Goal: Transaction & Acquisition: Book appointment/travel/reservation

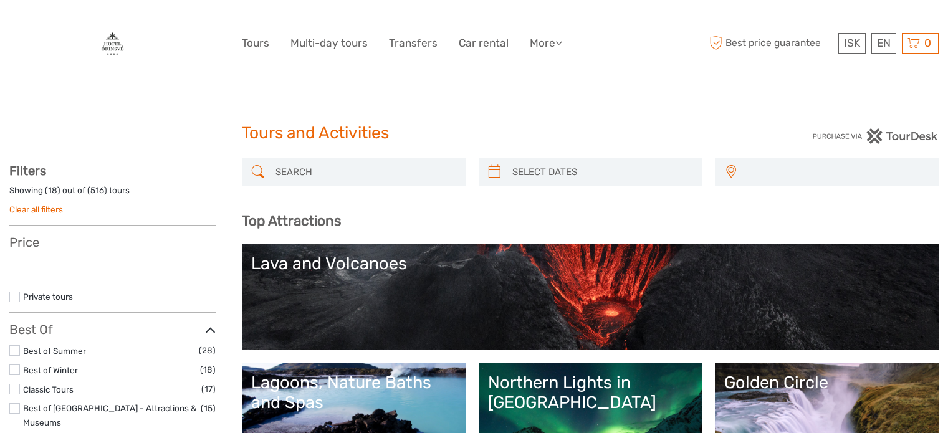
select select
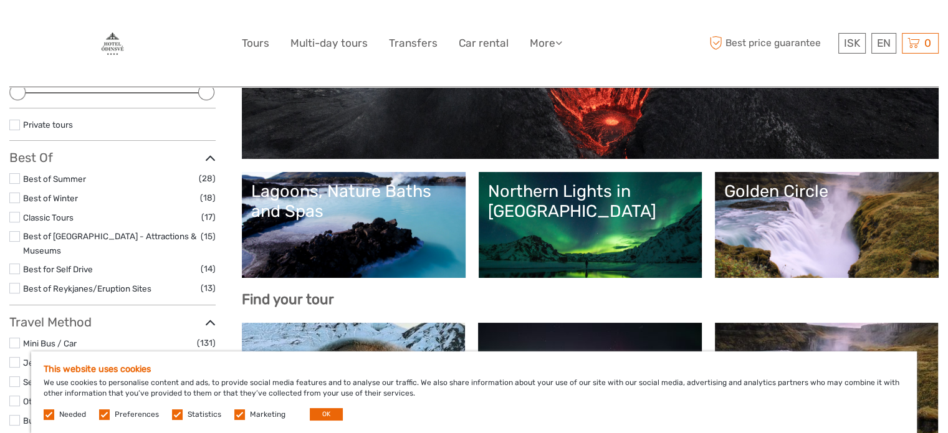
click at [552, 240] on link "Northern Lights in [GEOGRAPHIC_DATA]" at bounding box center [590, 224] width 205 height 87
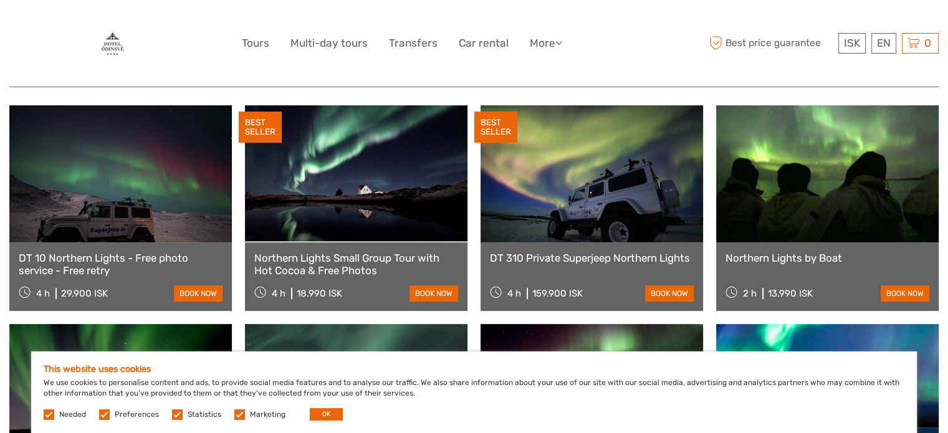
scroll to position [434, 0]
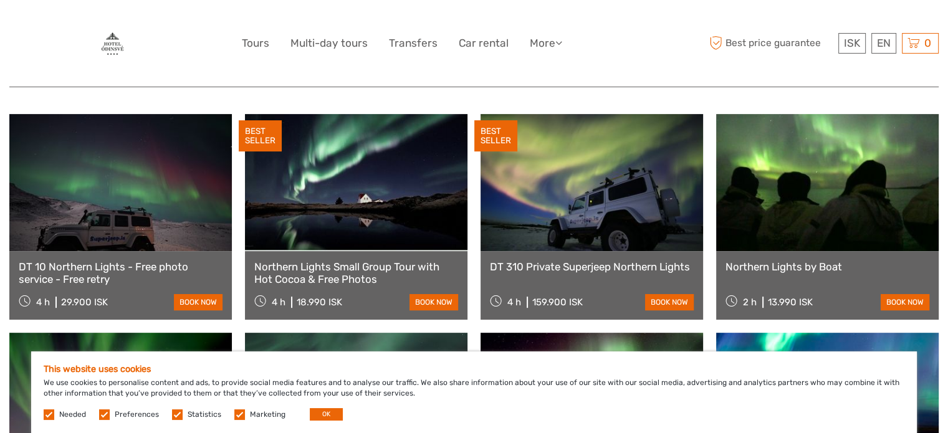
click at [540, 203] on link at bounding box center [592, 182] width 223 height 137
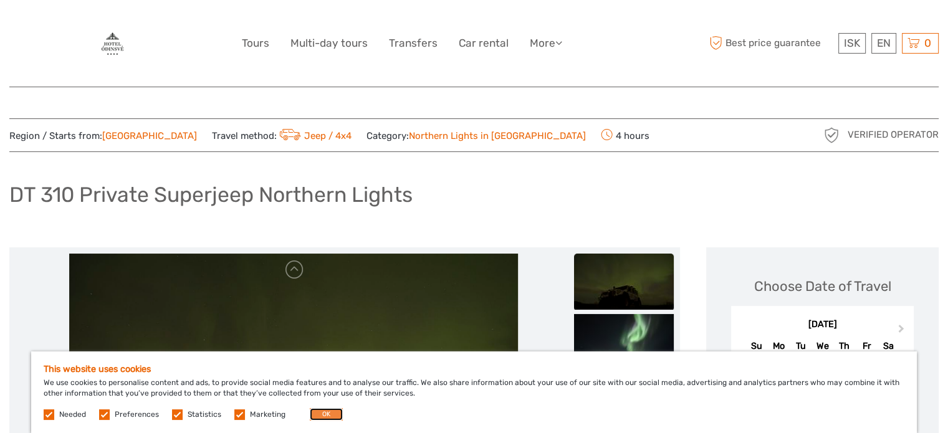
click at [320, 414] on button "OK" at bounding box center [326, 414] width 33 height 12
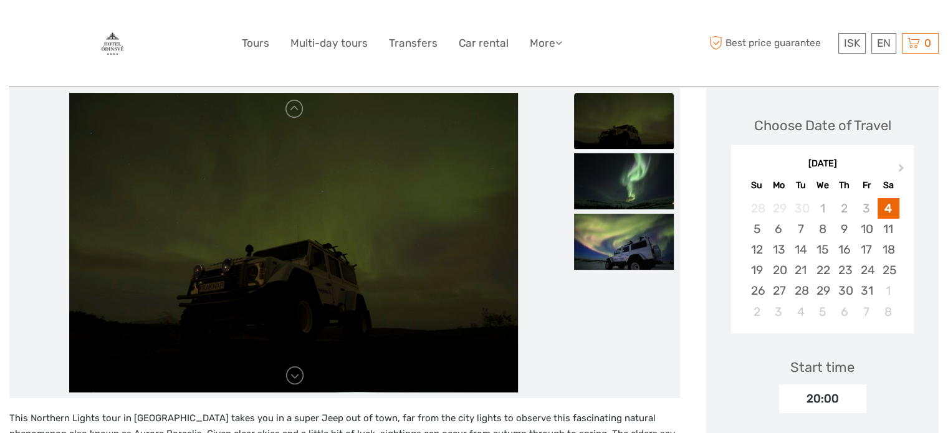
scroll to position [159, 0]
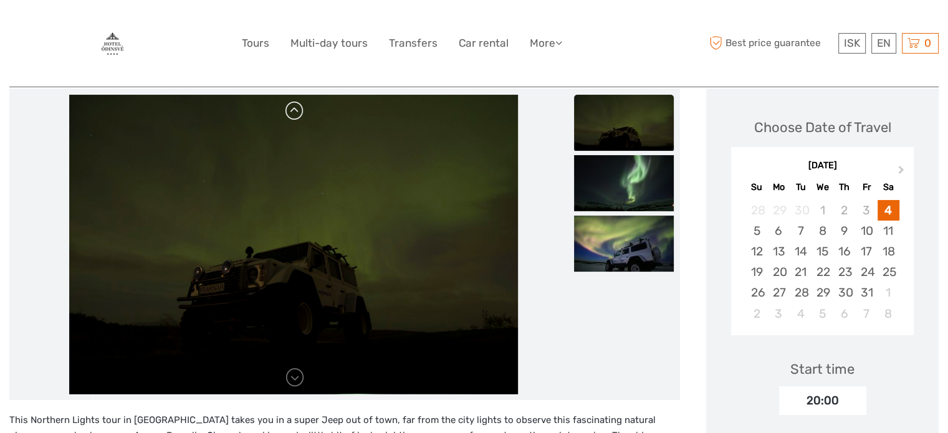
click at [297, 109] on link at bounding box center [295, 111] width 20 height 20
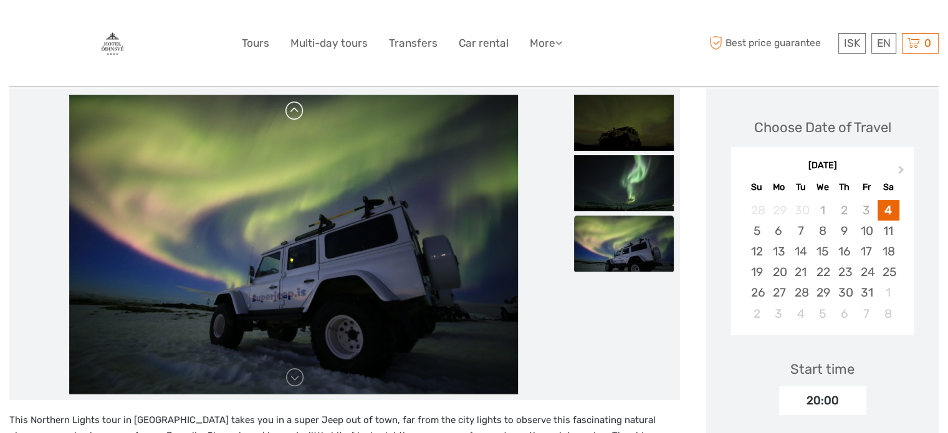
click at [297, 109] on link at bounding box center [295, 111] width 20 height 20
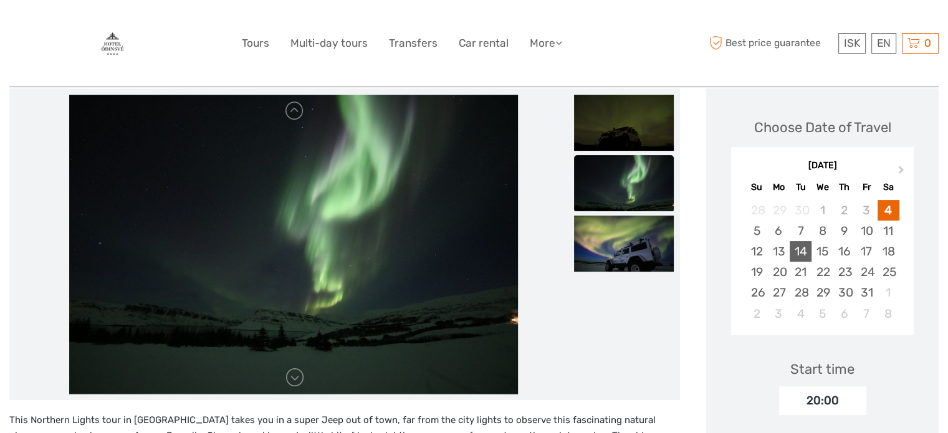
click at [802, 252] on div "14" at bounding box center [801, 251] width 22 height 21
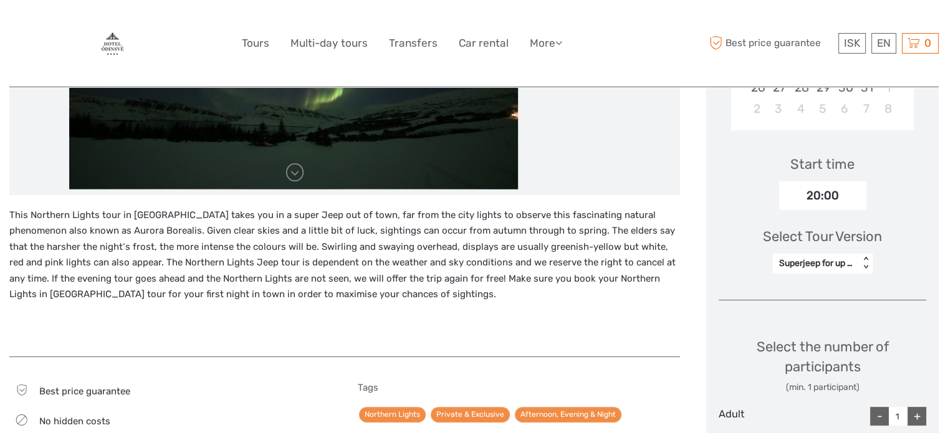
scroll to position [365, 0]
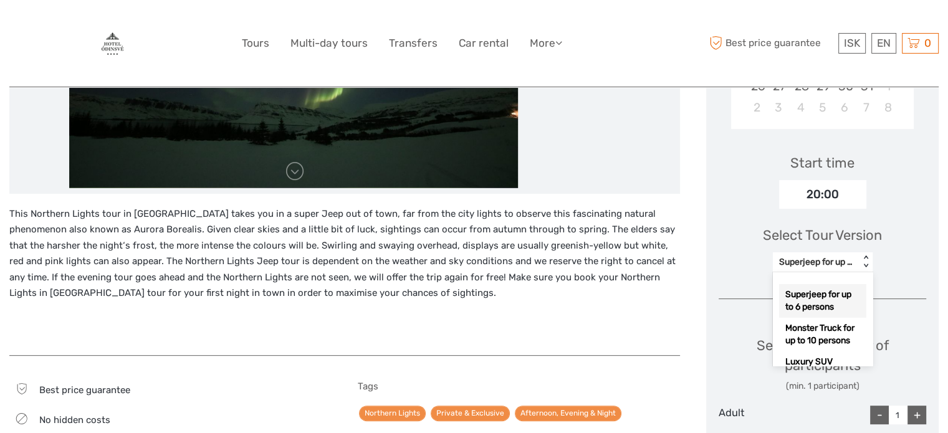
click at [866, 267] on div "< >" at bounding box center [866, 262] width 11 height 13
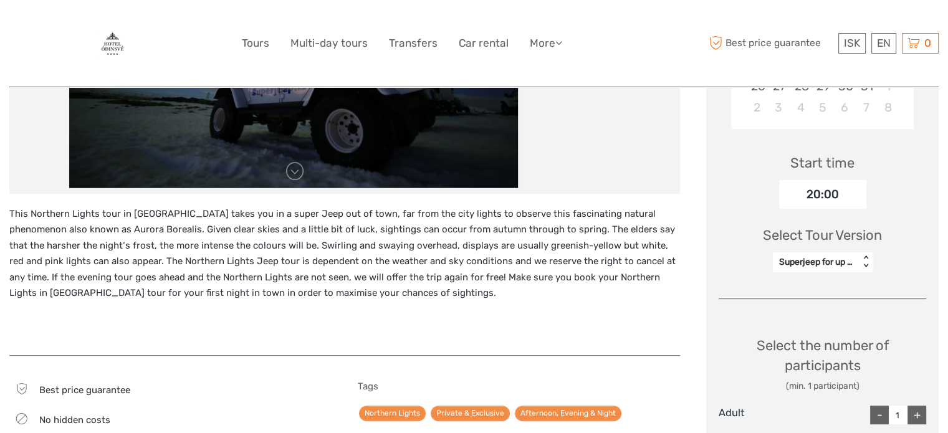
click at [866, 267] on div "< >" at bounding box center [866, 262] width 11 height 13
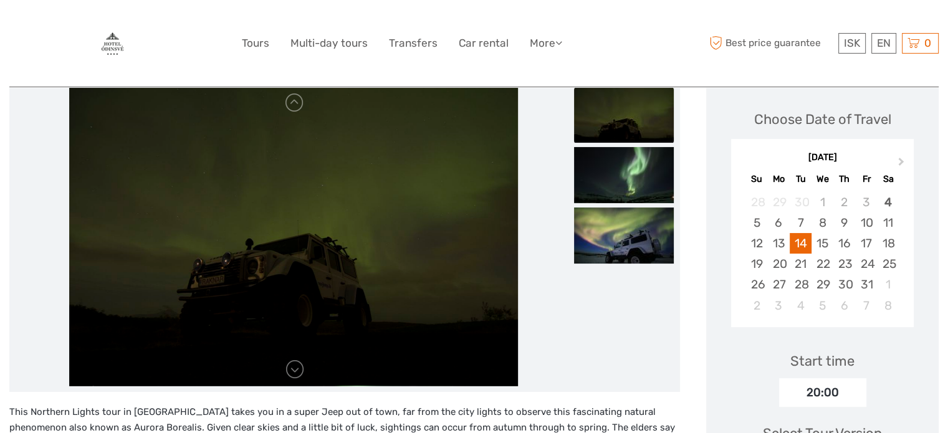
scroll to position [0, 0]
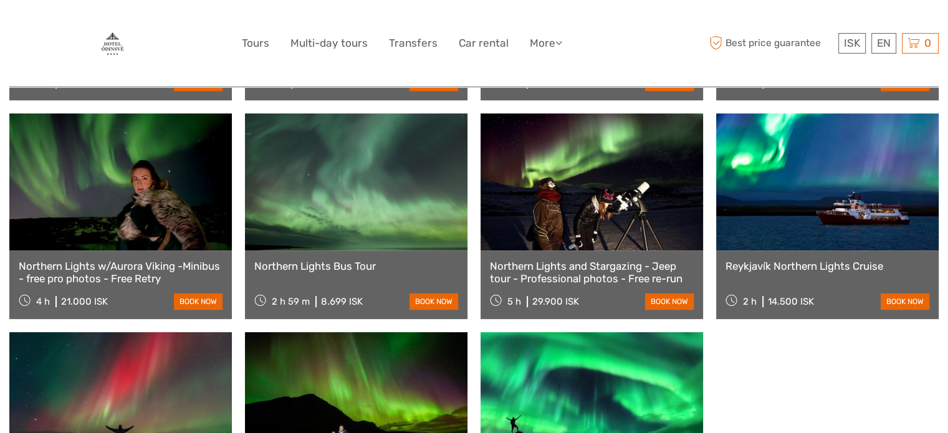
scroll to position [650, 0]
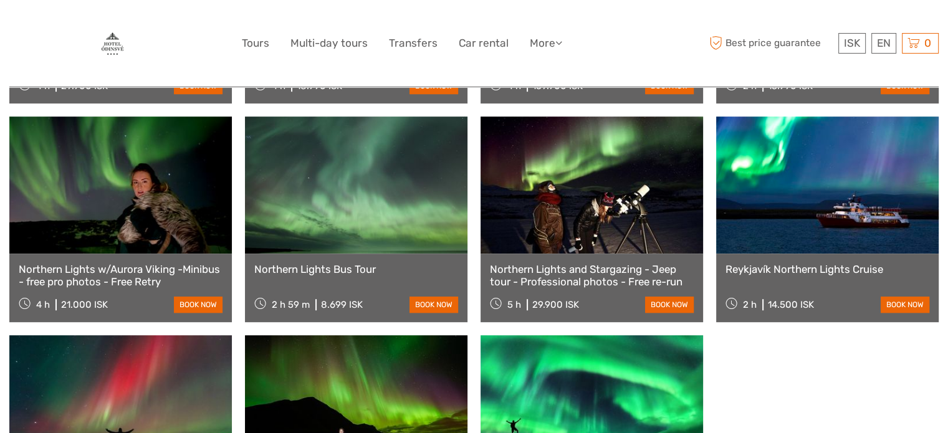
click at [396, 157] on link at bounding box center [356, 185] width 223 height 137
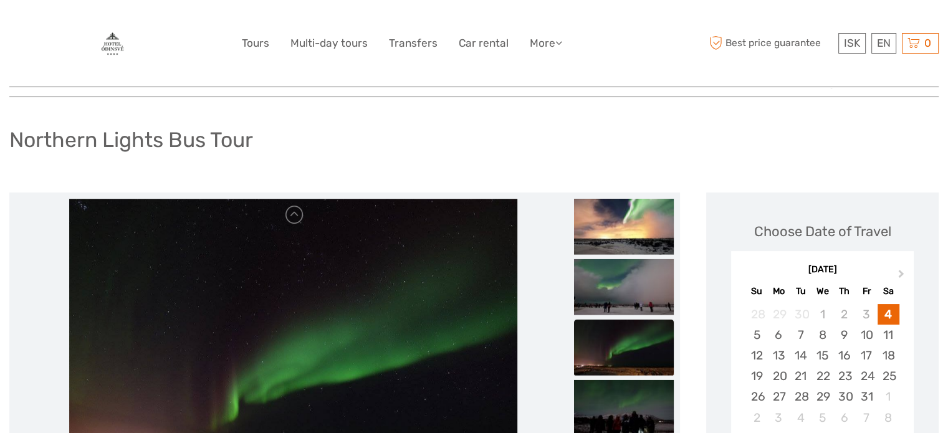
scroll to position [57, 0]
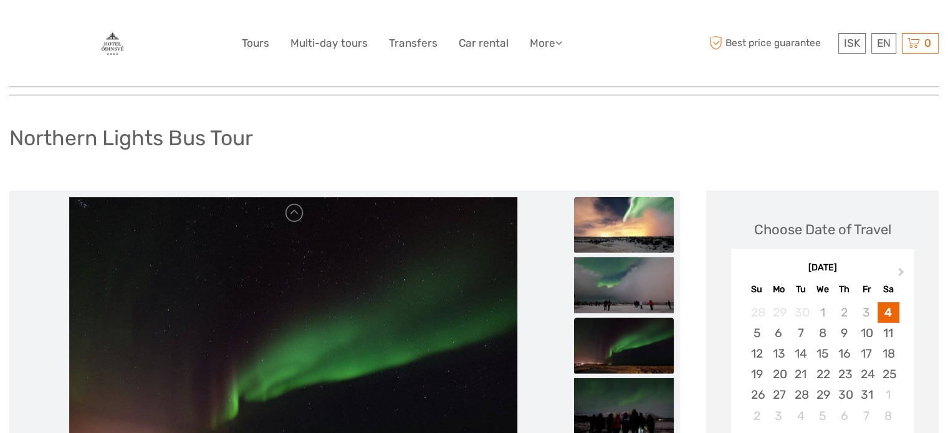
click at [626, 222] on img at bounding box center [624, 224] width 100 height 56
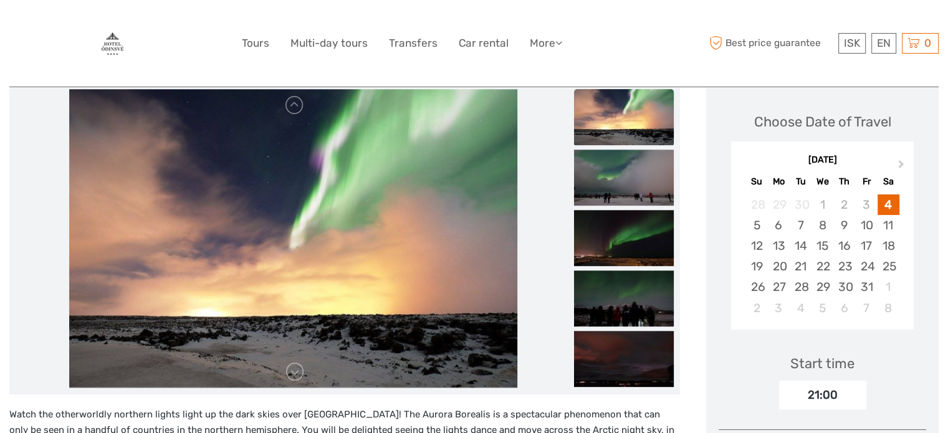
scroll to position [170, 0]
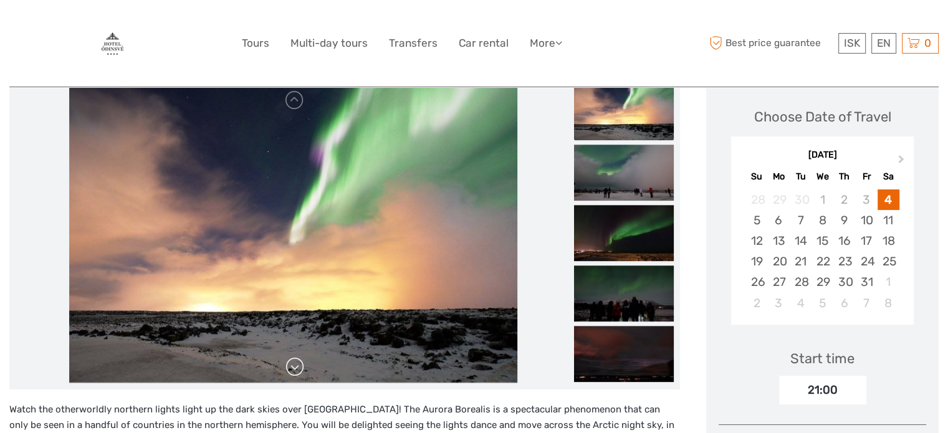
click at [292, 370] on link at bounding box center [295, 367] width 20 height 20
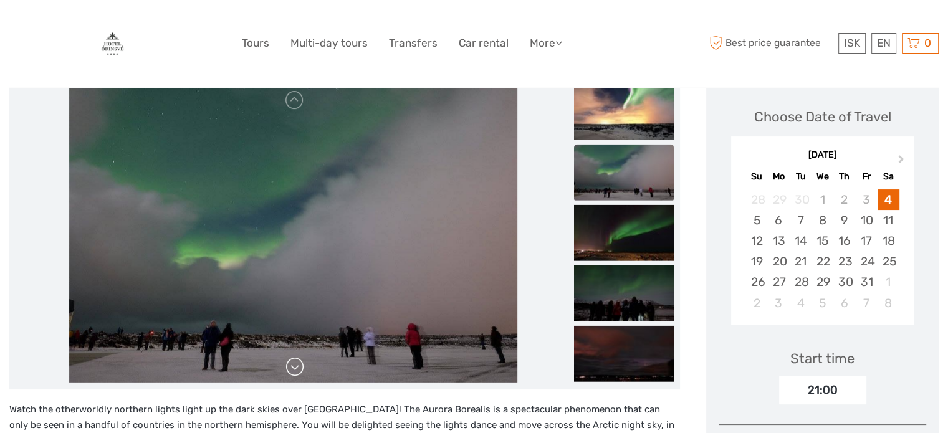
click at [292, 370] on link at bounding box center [295, 367] width 20 height 20
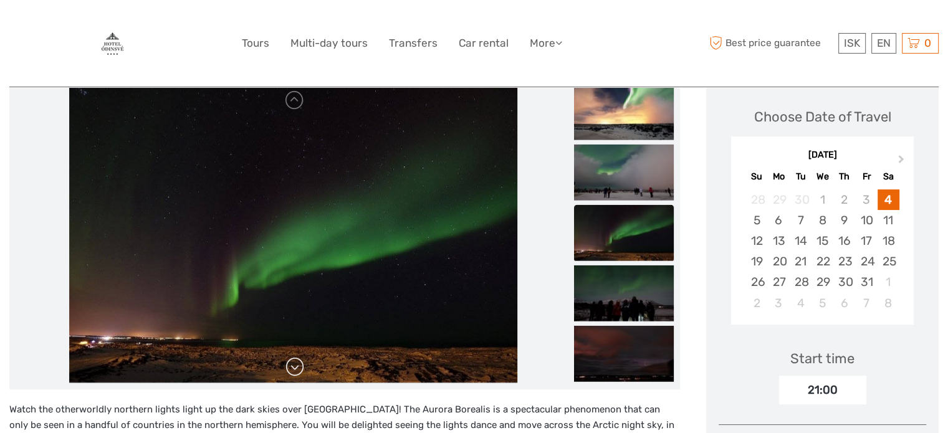
click at [292, 370] on link at bounding box center [295, 367] width 20 height 20
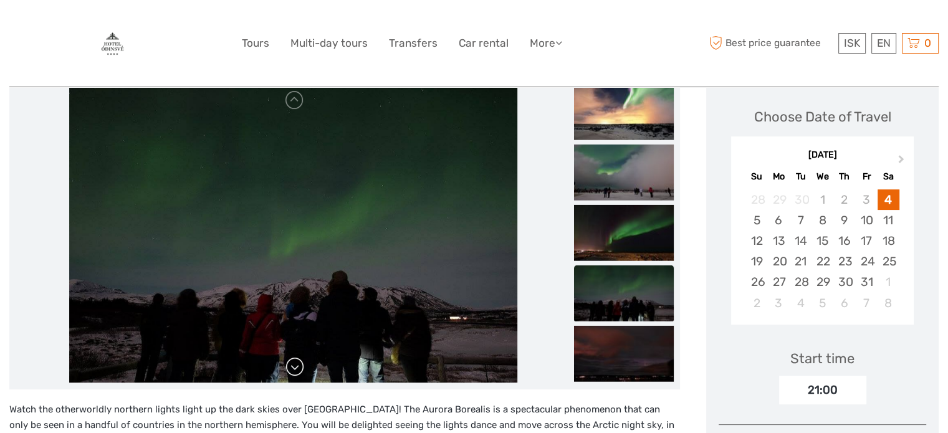
click at [292, 370] on link at bounding box center [295, 367] width 20 height 20
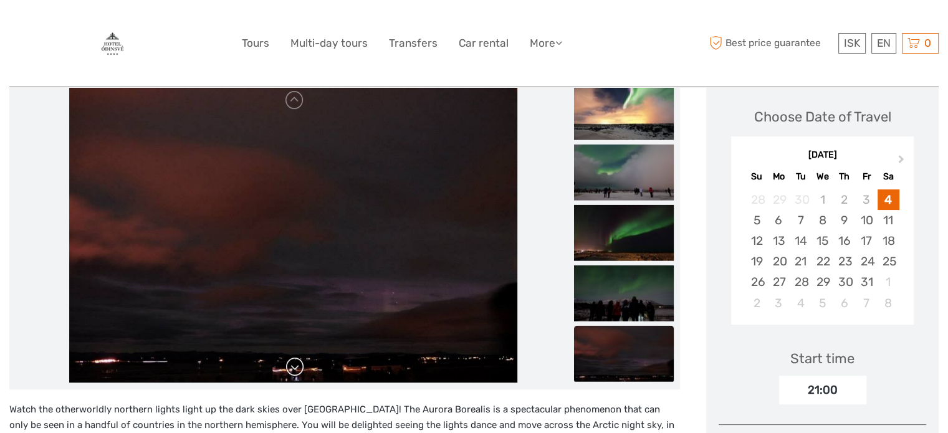
click at [292, 370] on link at bounding box center [295, 367] width 20 height 20
